Goal: Task Accomplishment & Management: Manage account settings

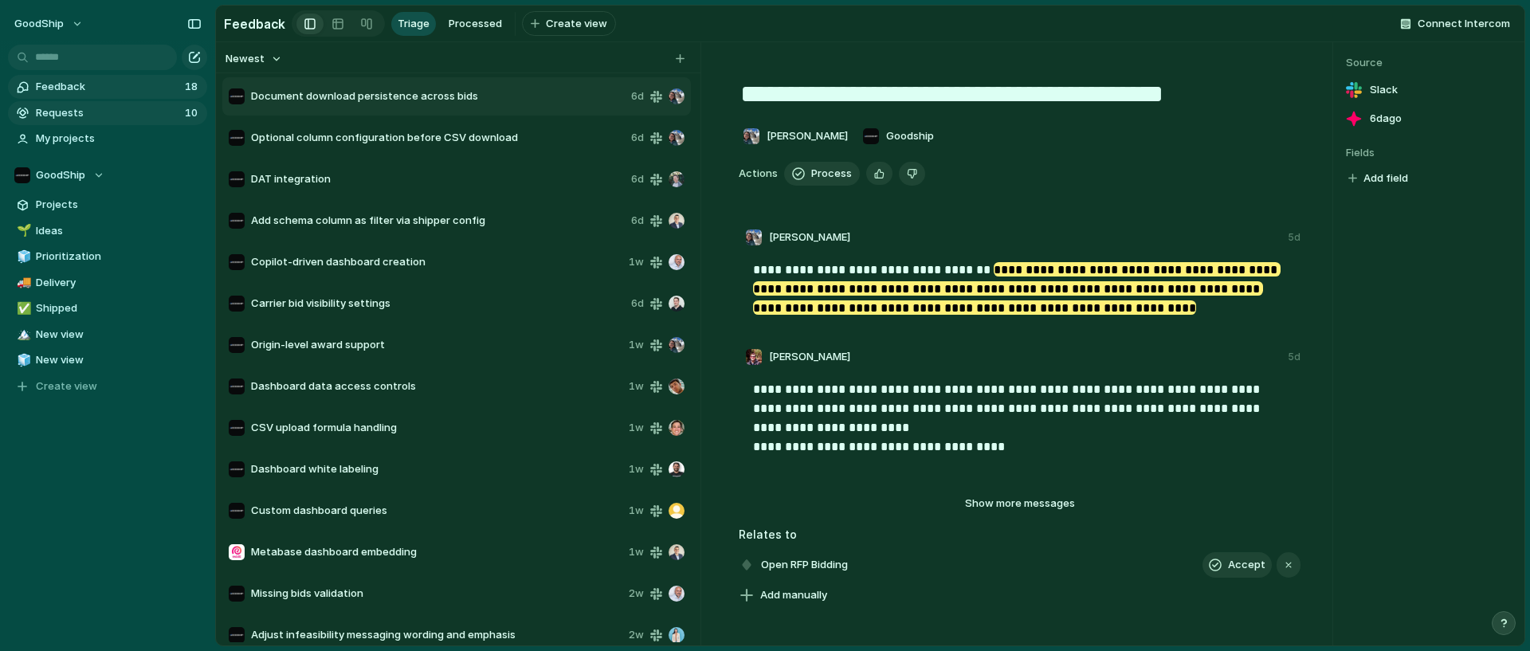
click at [82, 106] on span "Requests" at bounding box center [108, 113] width 144 height 16
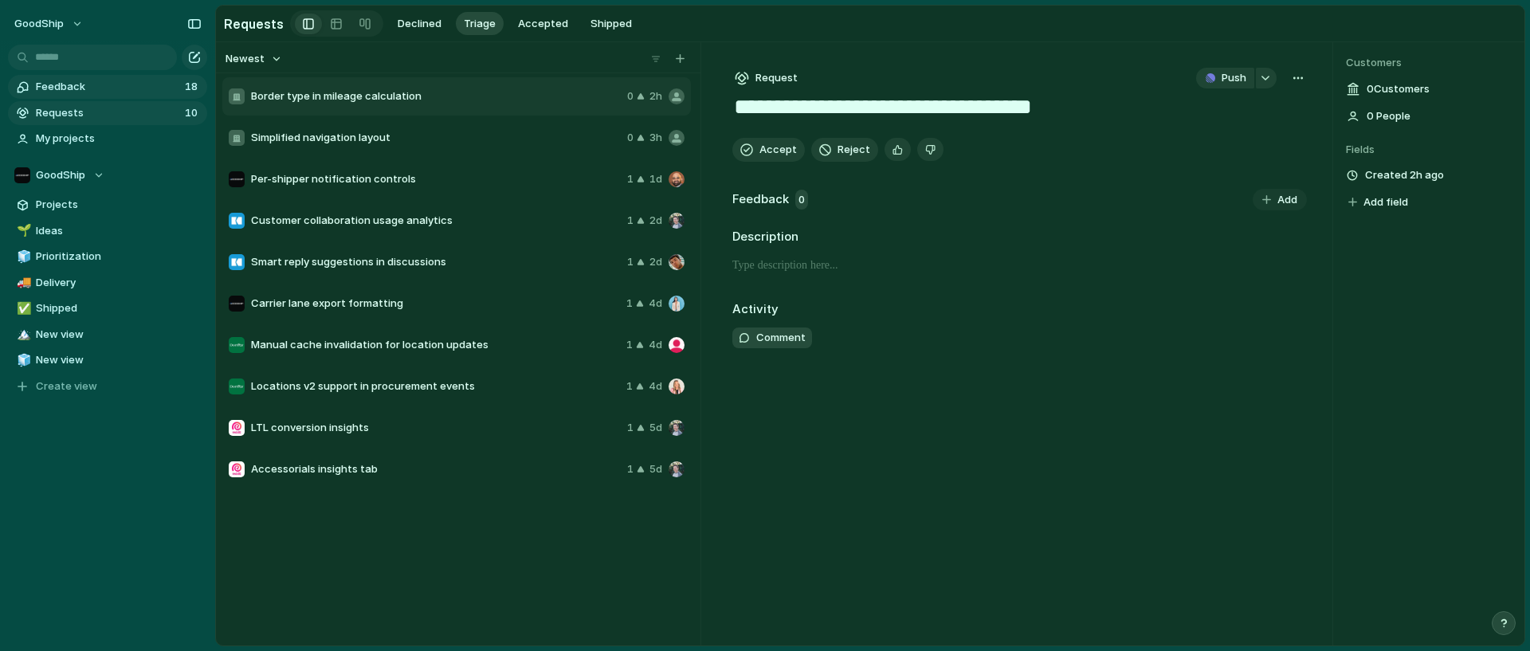
click at [95, 88] on span "Feedback" at bounding box center [108, 87] width 144 height 16
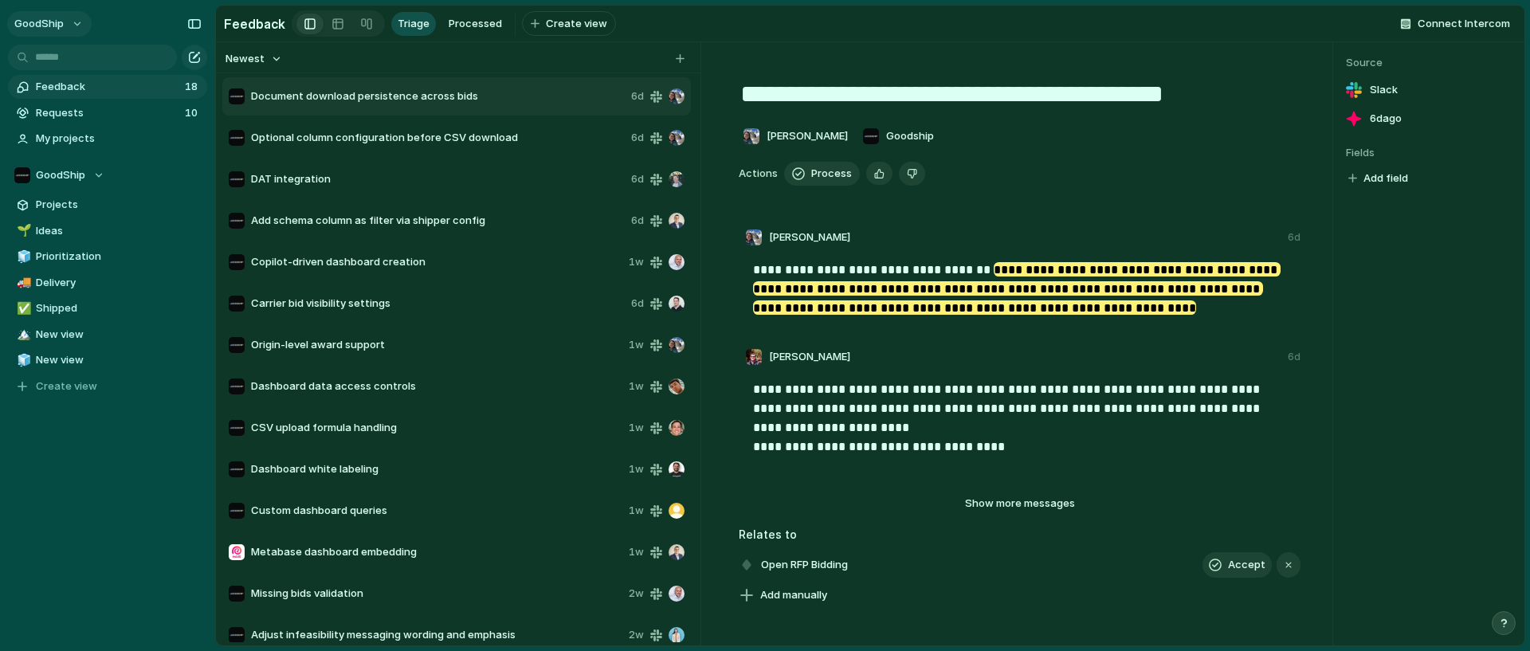
click at [72, 33] on button "GoodShip" at bounding box center [49, 23] width 84 height 25
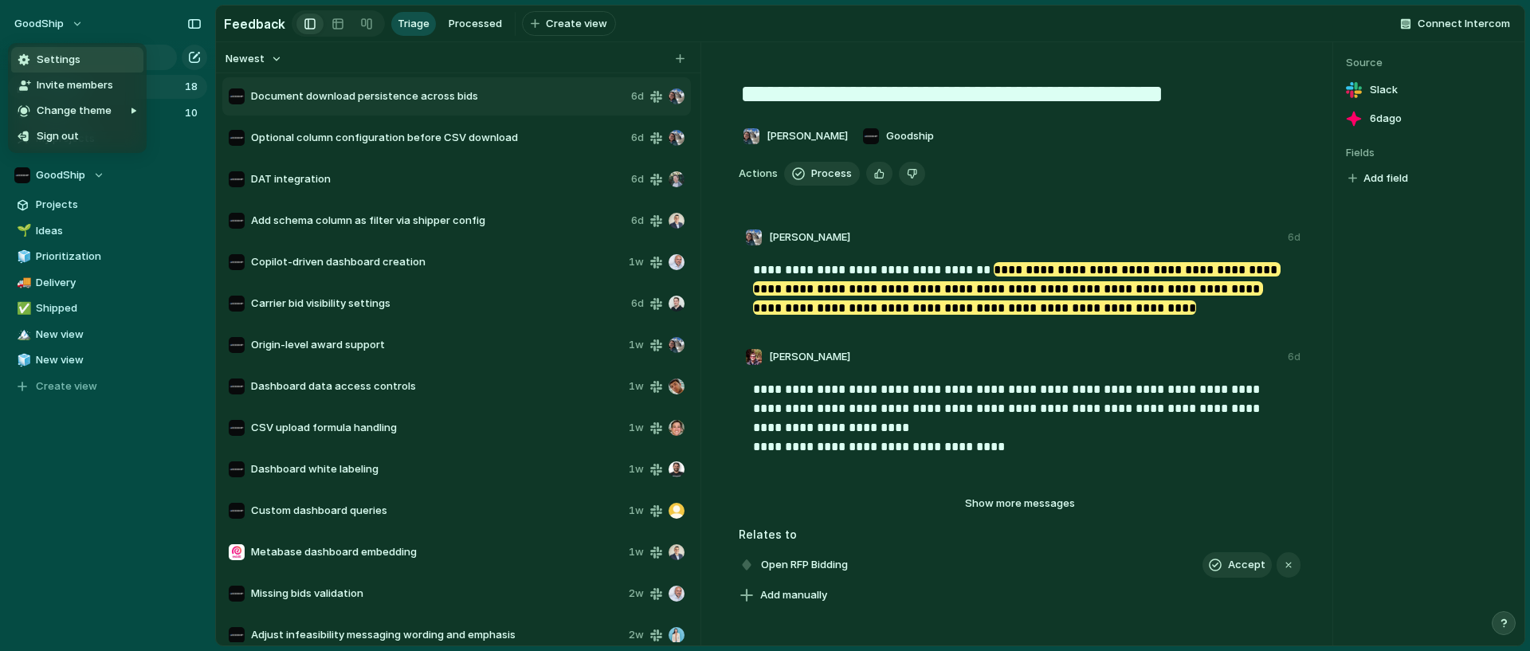
click at [73, 69] on li "Settings" at bounding box center [77, 59] width 132 height 25
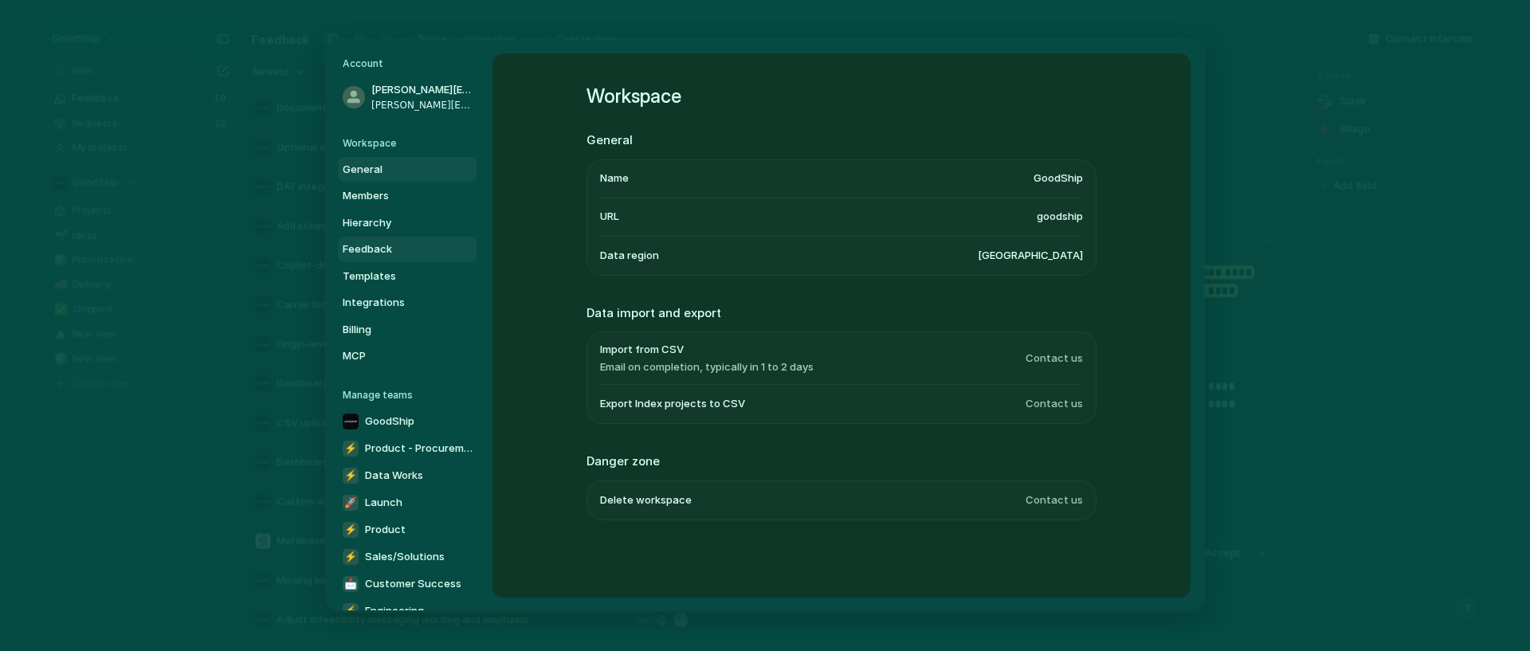
click at [387, 245] on span "Feedback" at bounding box center [394, 249] width 102 height 16
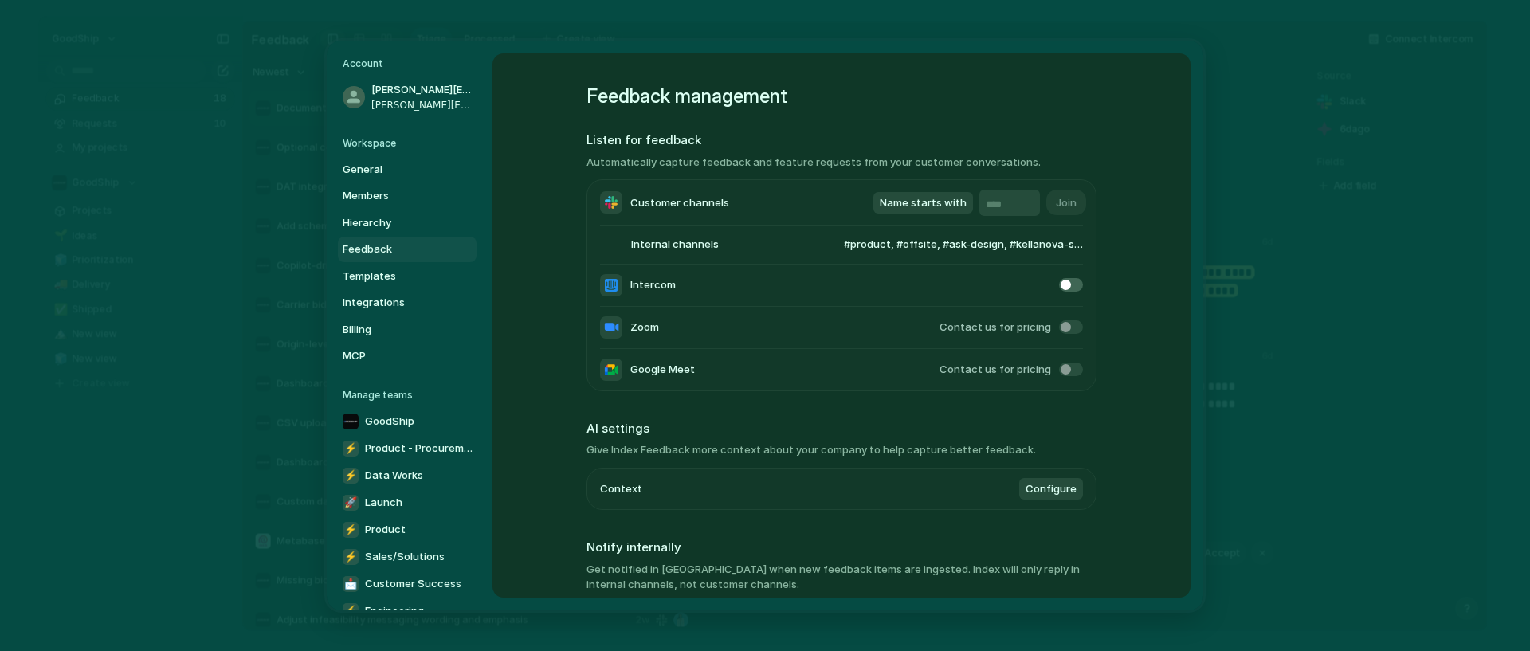
click at [1002, 251] on span "#product, #offsite, #ask-design, #kellanova-success, #central-gandp-success, #r…" at bounding box center [948, 245] width 270 height 16
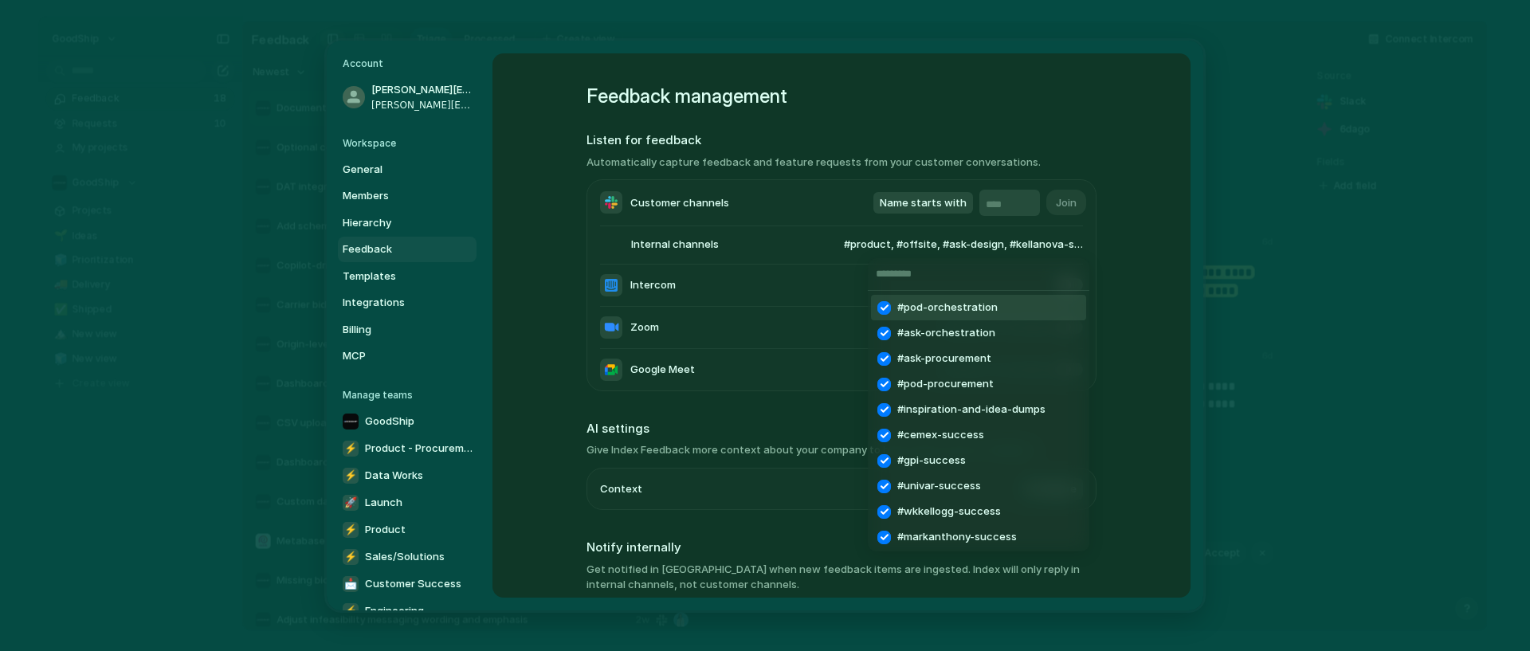
click at [1162, 249] on div "#pod-orchestration #ask-orchestration #ask-procurement #pod-procurement #inspir…" at bounding box center [765, 325] width 1530 height 651
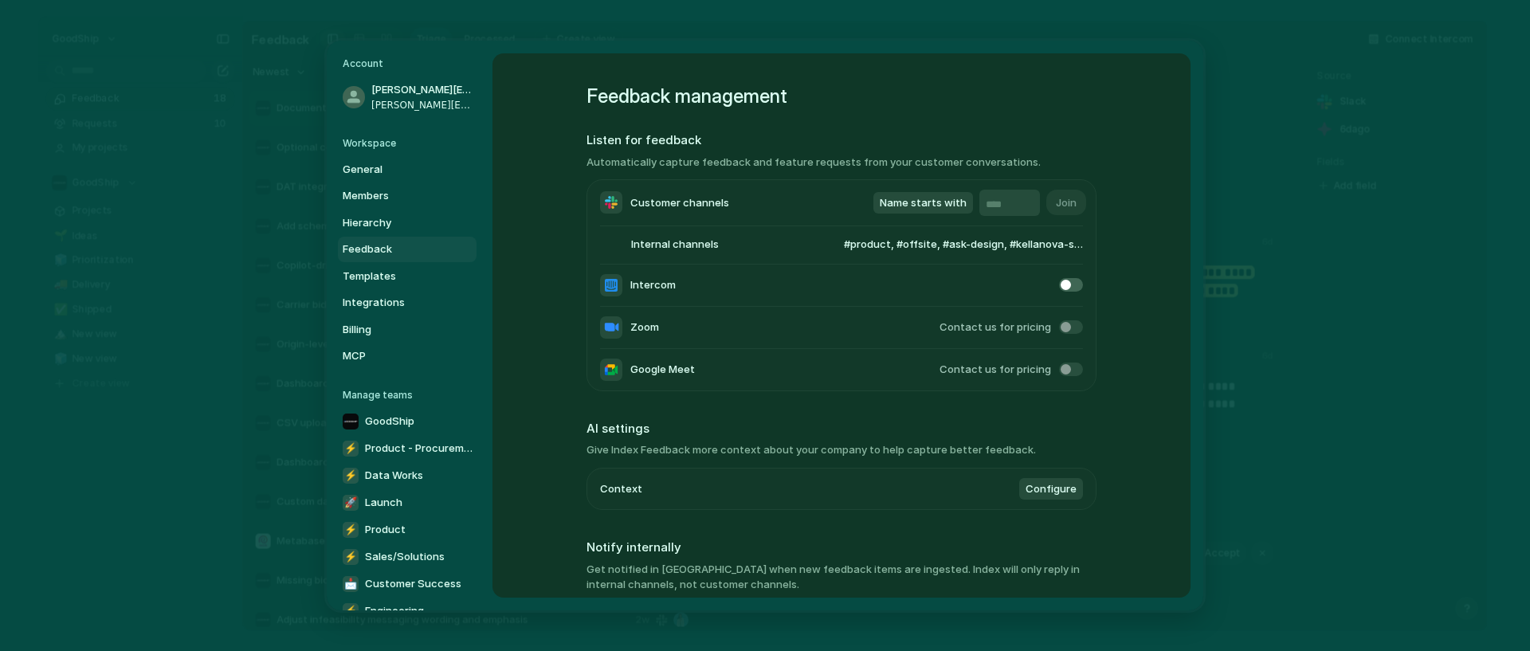
scroll to position [273, 0]
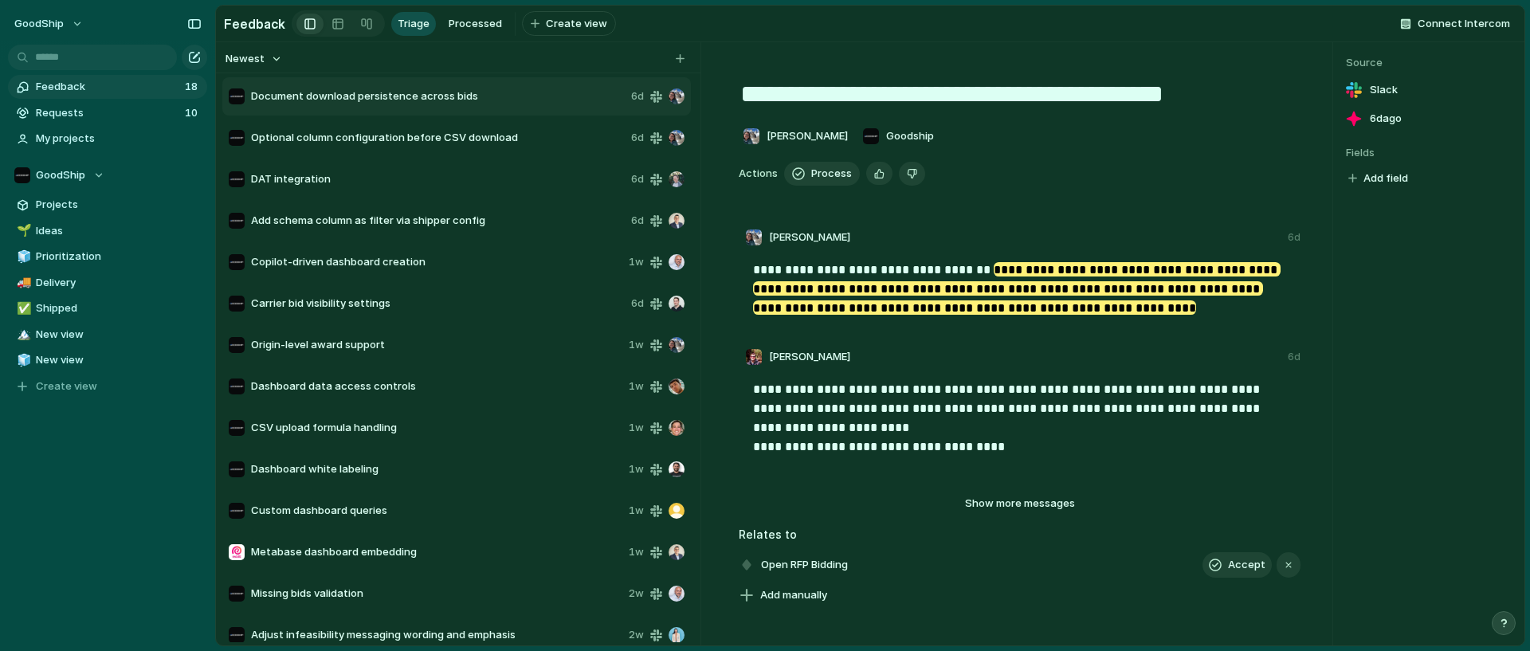
click at [98, 87] on span "Feedback" at bounding box center [108, 87] width 144 height 16
click at [62, 80] on span "Feedback" at bounding box center [108, 87] width 144 height 16
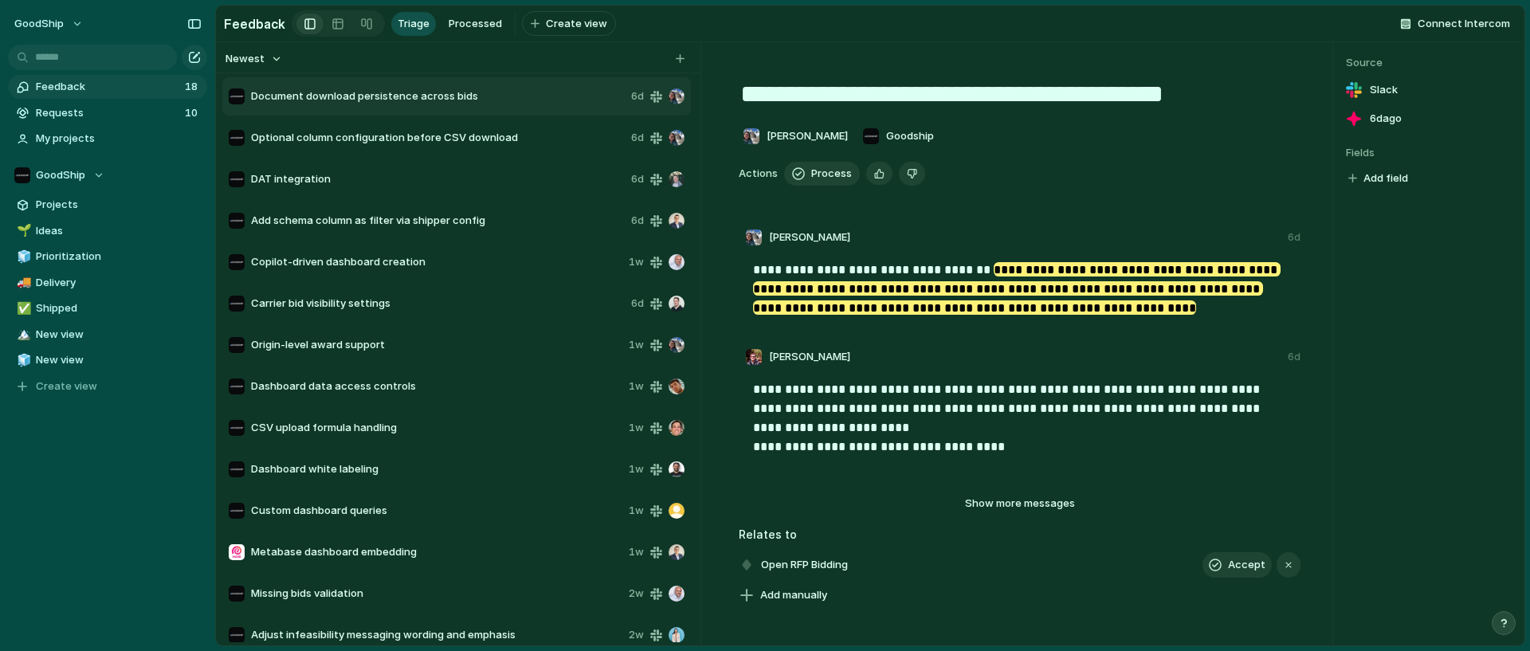
drag, startPoint x: 153, startPoint y: 92, endPoint x: 129, endPoint y: 88, distance: 24.1
click at [129, 88] on span "Feedback" at bounding box center [108, 87] width 144 height 16
click at [75, 33] on button "GoodShip" at bounding box center [49, 23] width 84 height 25
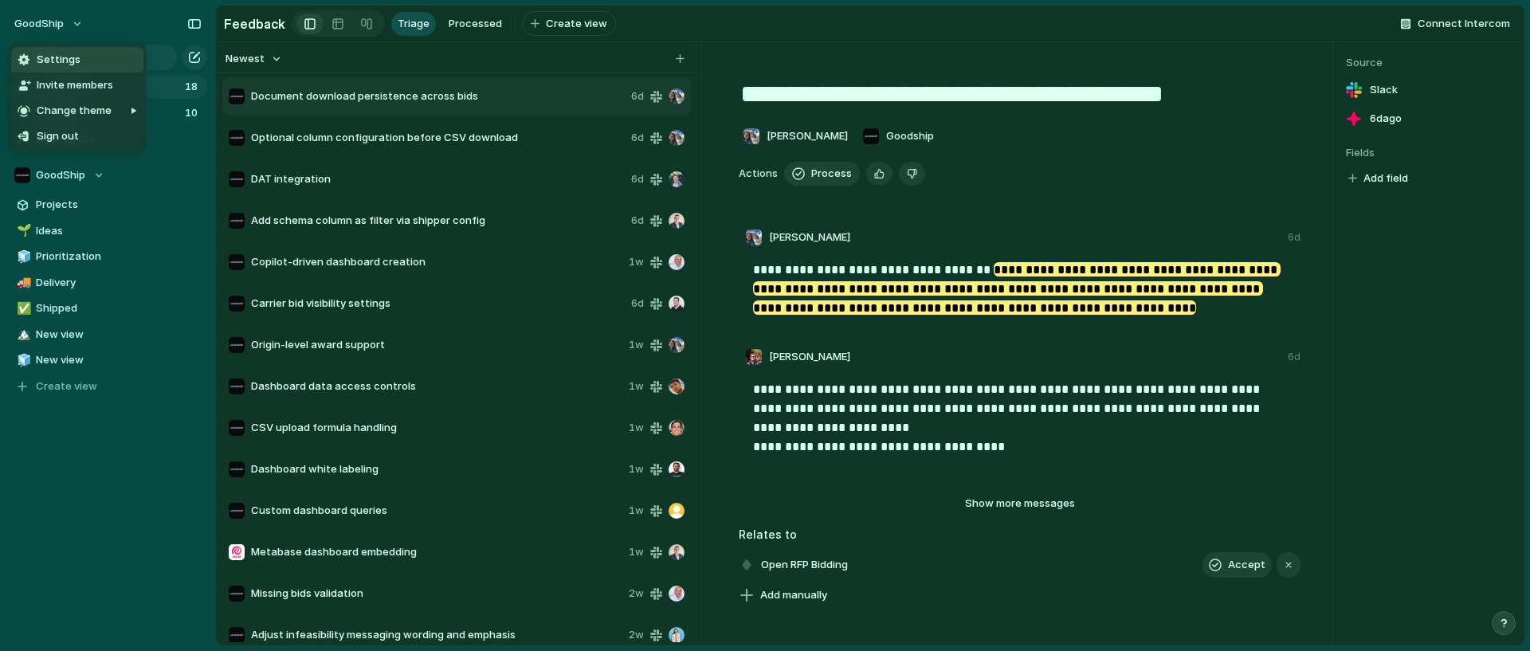
click at [72, 68] on li "Settings" at bounding box center [77, 59] width 132 height 25
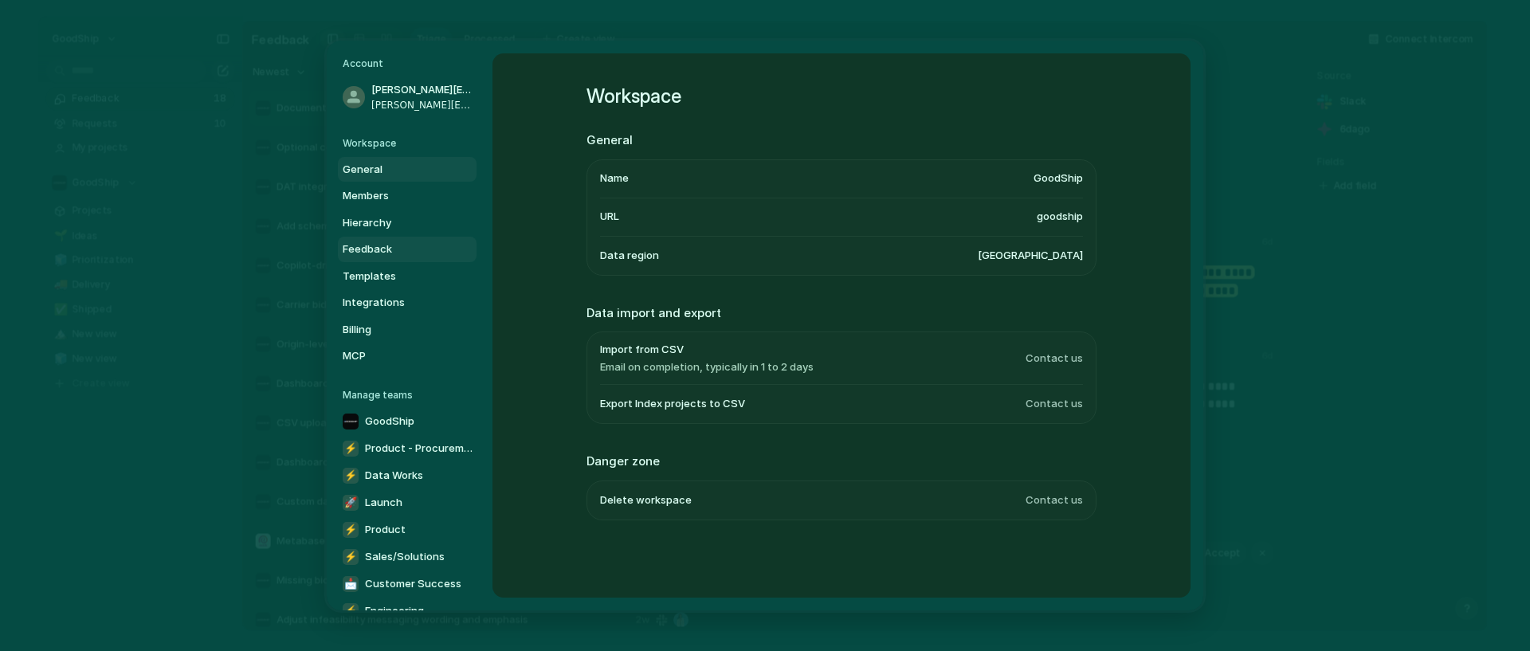
click at [382, 249] on span "Feedback" at bounding box center [394, 249] width 102 height 16
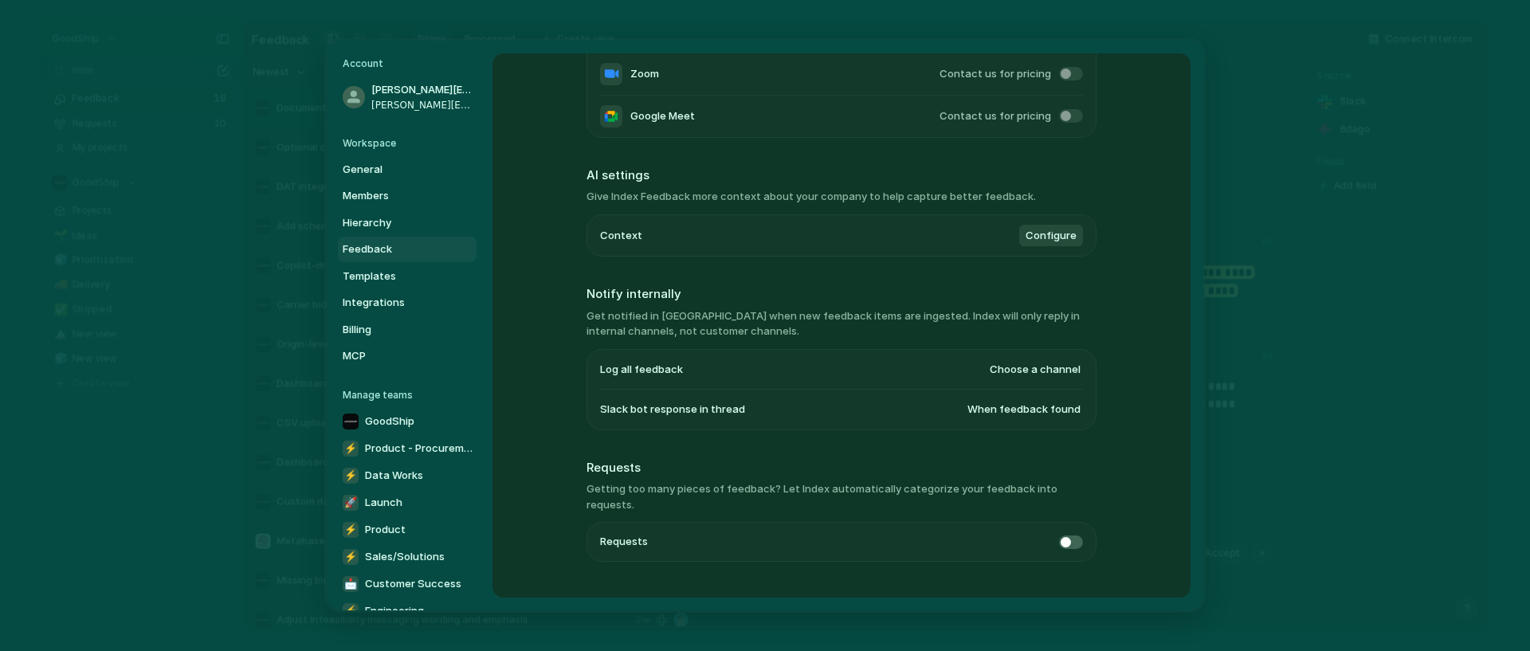
scroll to position [224, 0]
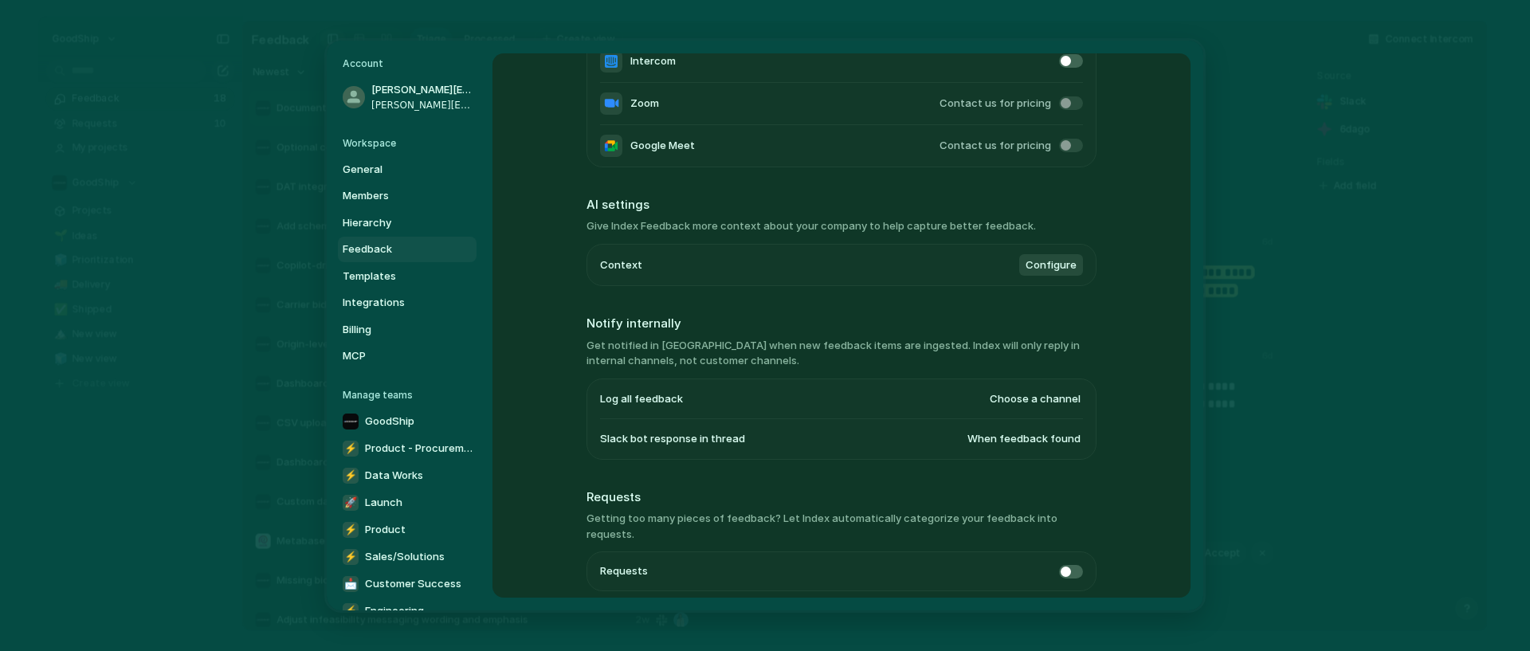
click at [1052, 401] on span "Choose a channel" at bounding box center [1035, 399] width 91 height 16
click at [1021, 324] on div "#dev #product #random #general #linear-updates #deployments #sentry-alerts #pul…" at bounding box center [765, 325] width 1530 height 651
click at [1033, 442] on span "When feedback found" at bounding box center [1023, 439] width 113 height 16
click at [995, 318] on div "Always When feedback found Never" at bounding box center [765, 325] width 1530 height 651
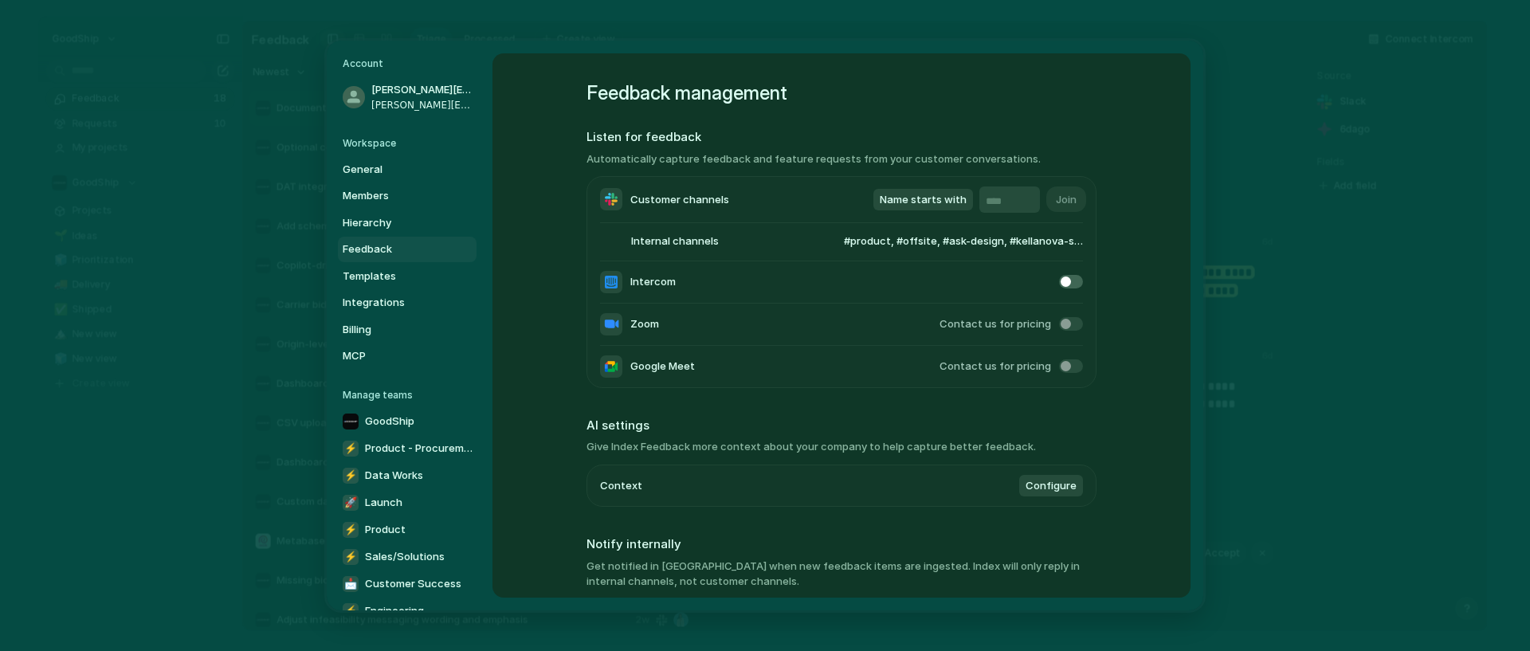
scroll to position [0, 0]
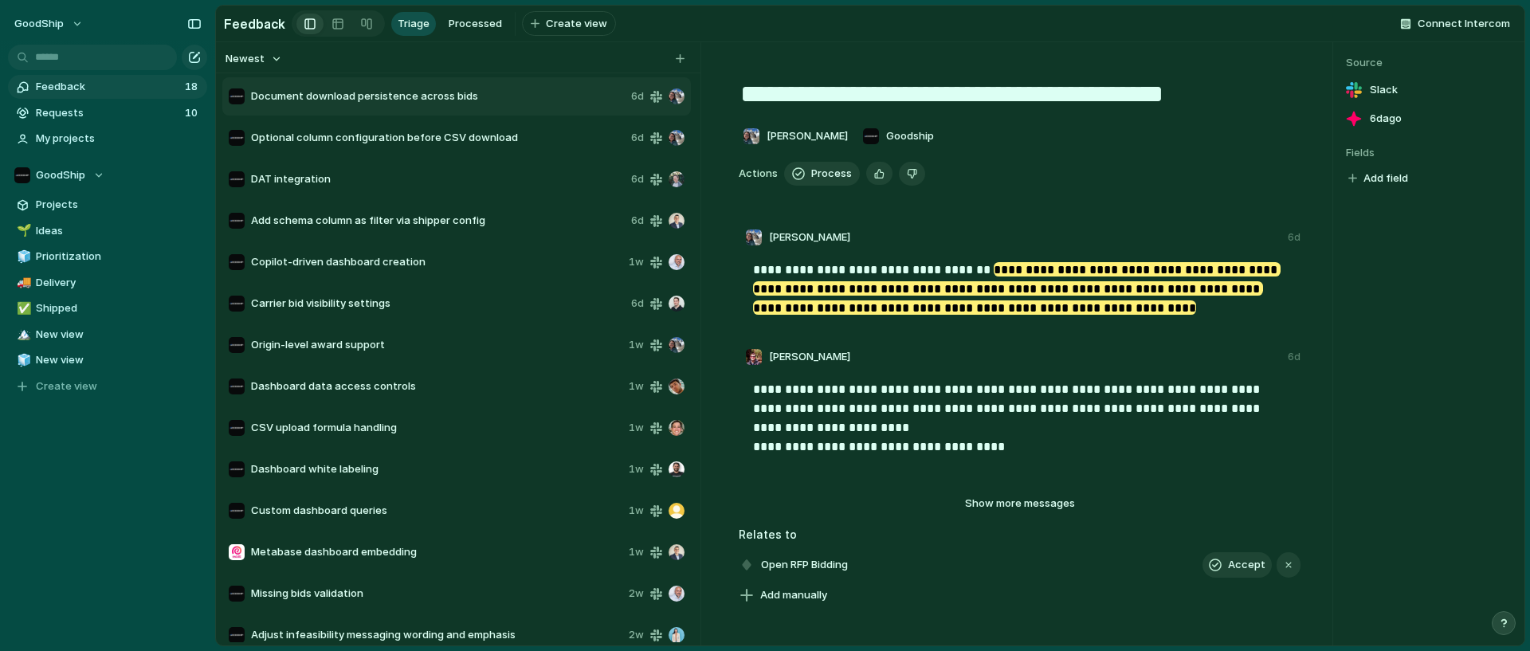
click at [118, 80] on span "Feedback" at bounding box center [108, 87] width 144 height 16
click at [480, 18] on span "Processed" at bounding box center [475, 24] width 53 height 16
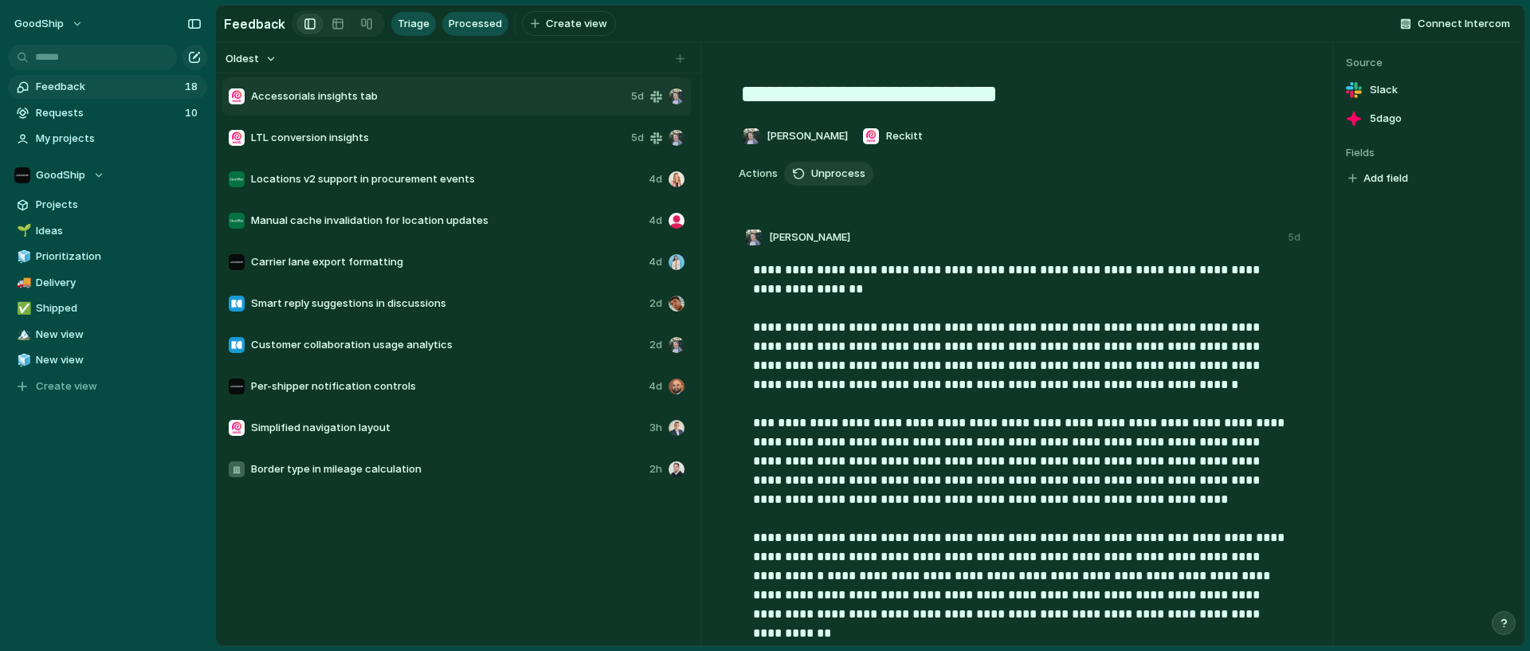
click at [404, 17] on span "Triage" at bounding box center [414, 24] width 32 height 16
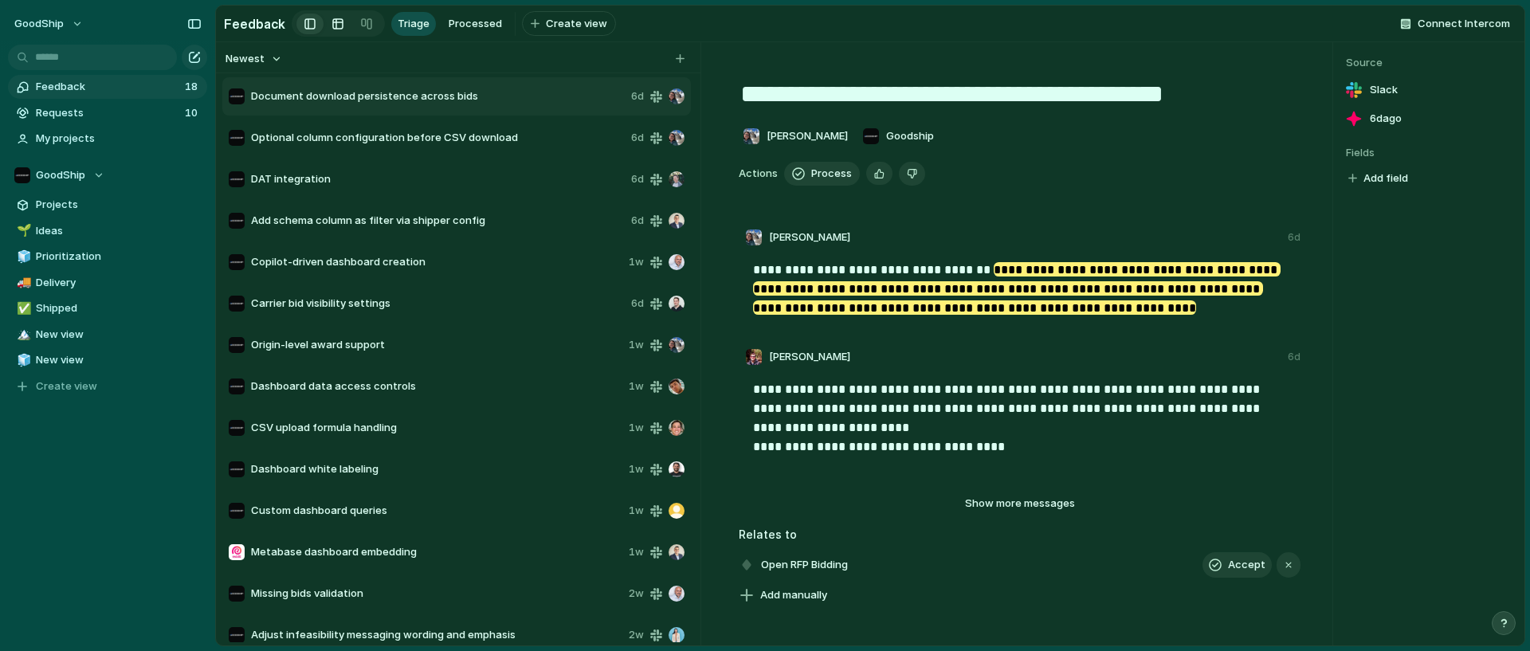
click at [335, 26] on div at bounding box center [337, 23] width 13 height 25
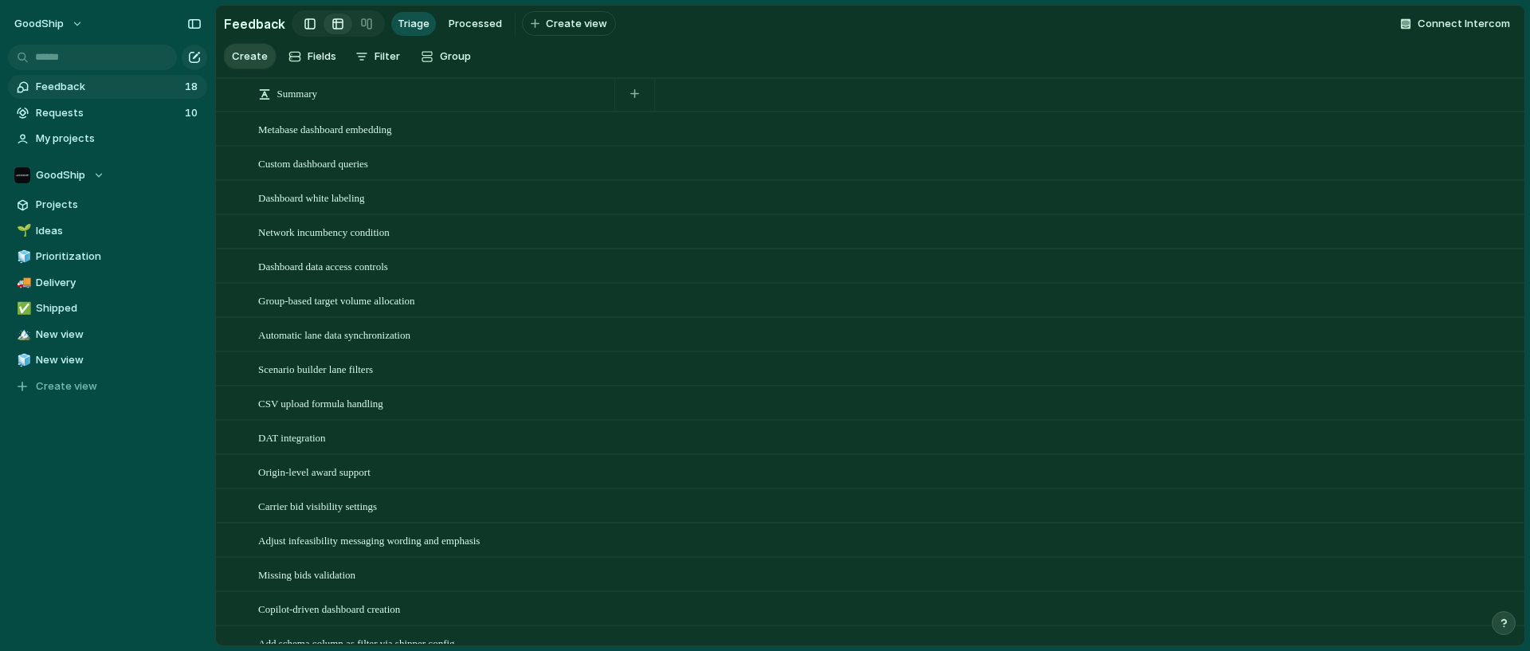
click at [311, 23] on link at bounding box center [309, 23] width 27 height 25
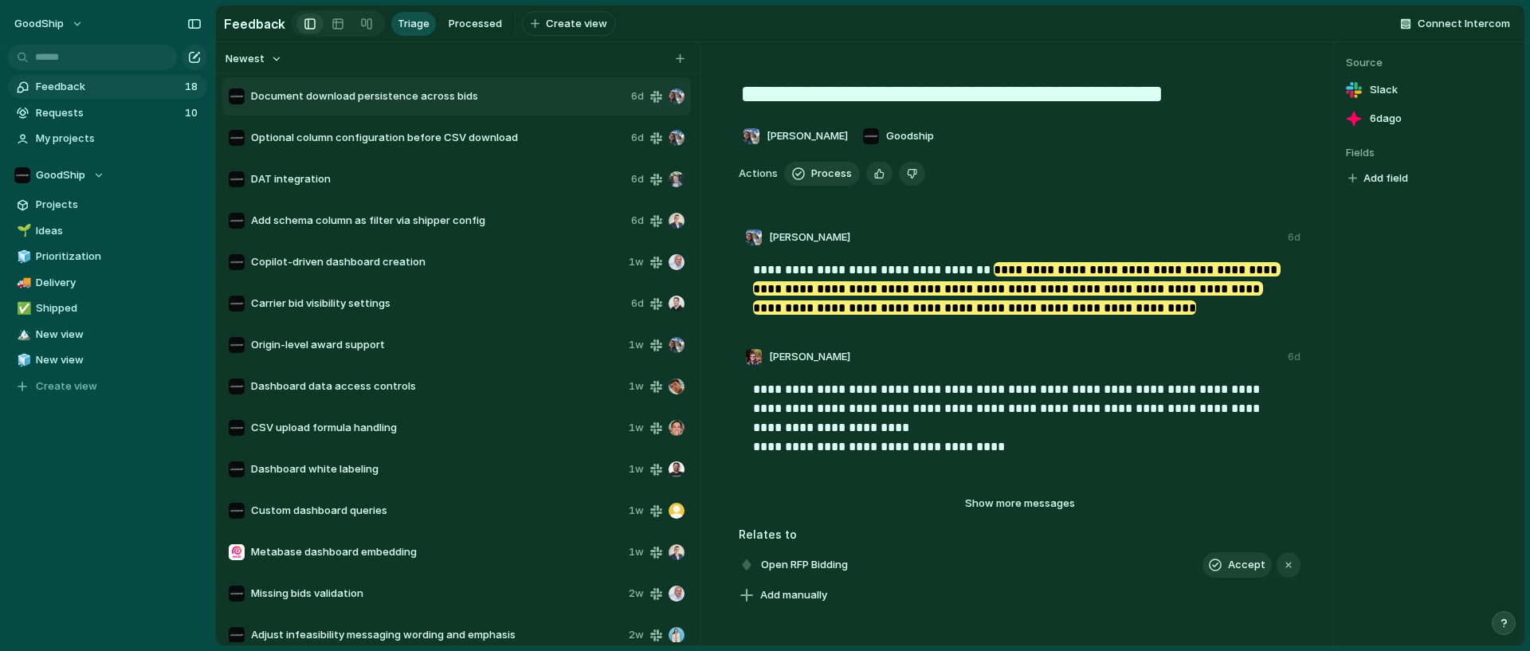
click at [253, 18] on h2 "Feedback" at bounding box center [254, 23] width 61 height 19
